Goal: Obtain resource: Download file/media

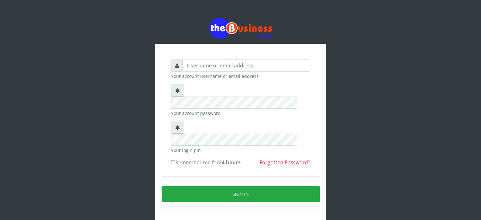
click at [231, 73] on small "Your account username or email address" at bounding box center [240, 76] width 139 height 7
click at [226, 64] on input "text" at bounding box center [247, 65] width 128 height 12
type input "[MEDICAL_DATA]"
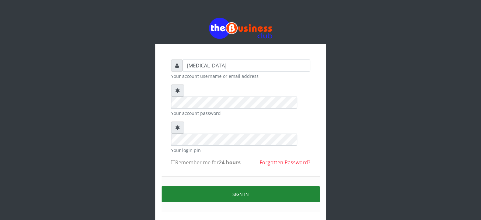
click at [221, 186] on button "Sign in" at bounding box center [241, 194] width 158 height 16
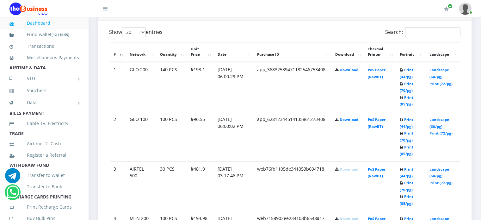
scroll to position [335, 0]
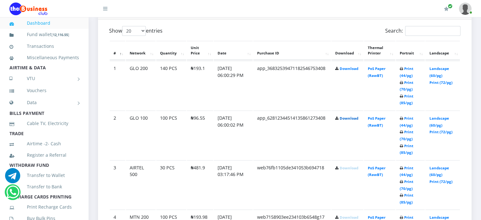
click at [351, 121] on link "Download" at bounding box center [349, 118] width 19 height 5
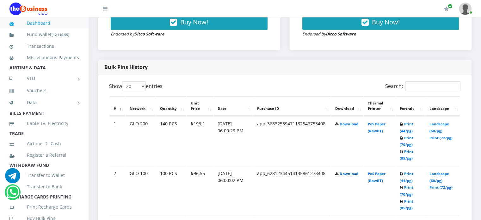
scroll to position [260, 0]
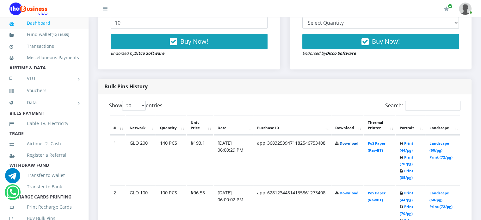
click at [352, 146] on link "Download" at bounding box center [349, 143] width 19 height 5
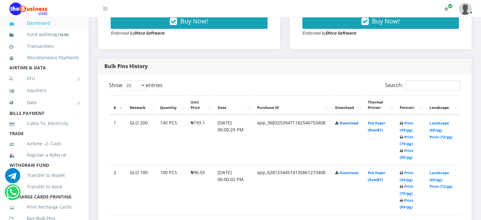
scroll to position [286, 0]
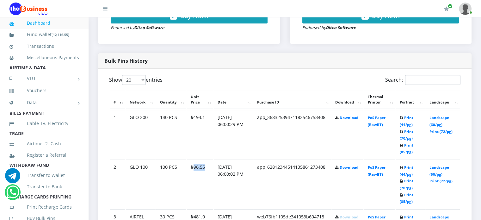
drag, startPoint x: 194, startPoint y: 175, endPoint x: 205, endPoint y: 174, distance: 11.5
click at [205, 174] on td "₦96.55" at bounding box center [200, 183] width 26 height 49
copy td "96.55"
drag, startPoint x: 192, startPoint y: 126, endPoint x: 213, endPoint y: 126, distance: 20.9
click at [213, 126] on id "1 GLO 200 140 PCS ₦193.1 04.Sep.2025 06:00:29 PM app_36832539471182546753408 Do…" at bounding box center [285, 134] width 350 height 49
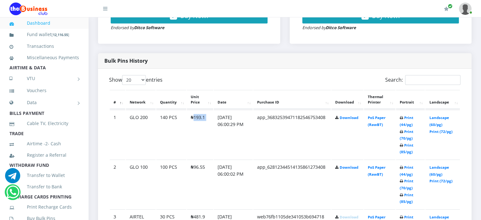
copy id "193.1"
